Goal: Task Accomplishment & Management: Manage account settings

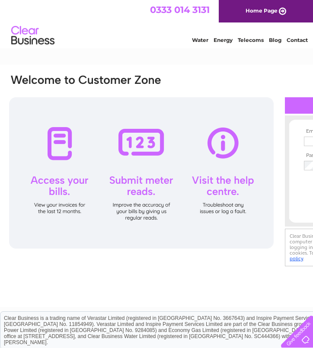
type input "[PERSON_NAME][EMAIL_ADDRESS][DOMAIN_NAME]"
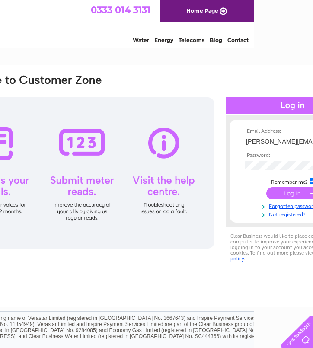
scroll to position [0, 63]
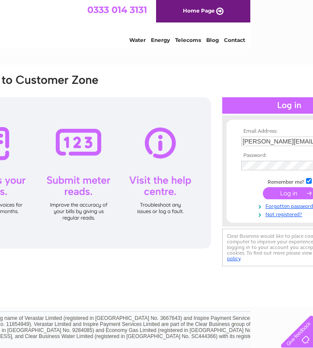
click at [282, 193] on input "submit" at bounding box center [289, 193] width 53 height 12
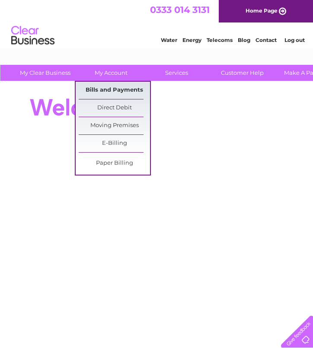
click at [113, 92] on link "Bills and Payments" at bounding box center [114, 90] width 71 height 17
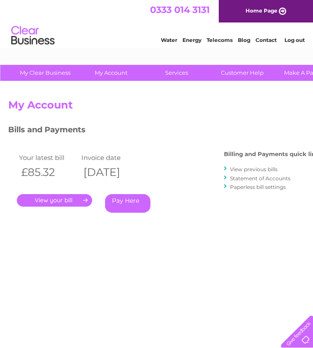
click at [83, 200] on link "." at bounding box center [54, 200] width 75 height 13
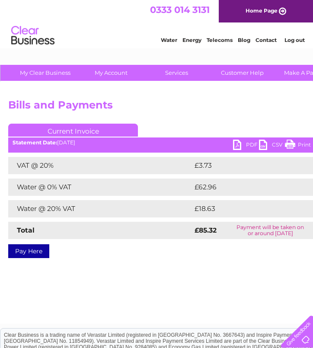
click at [248, 144] on link "PDF" at bounding box center [246, 146] width 26 height 13
